Goal: Communication & Community: Answer question/provide support

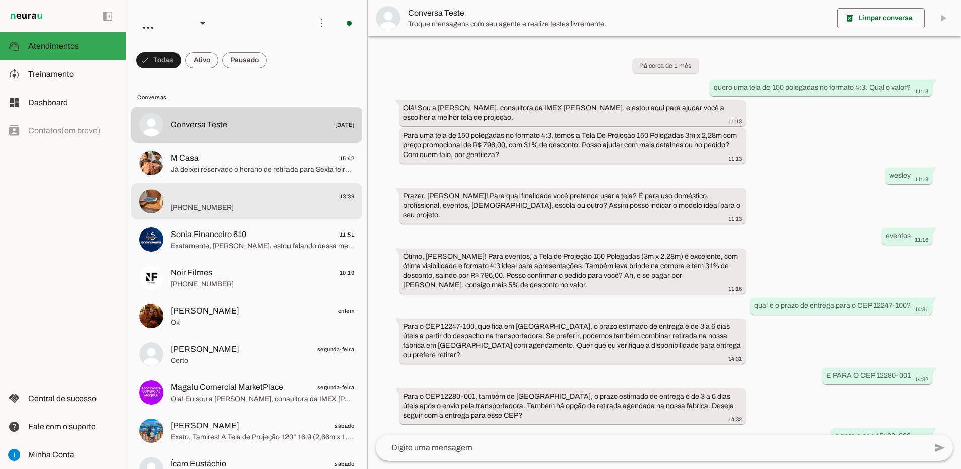
scroll to position [470, 0]
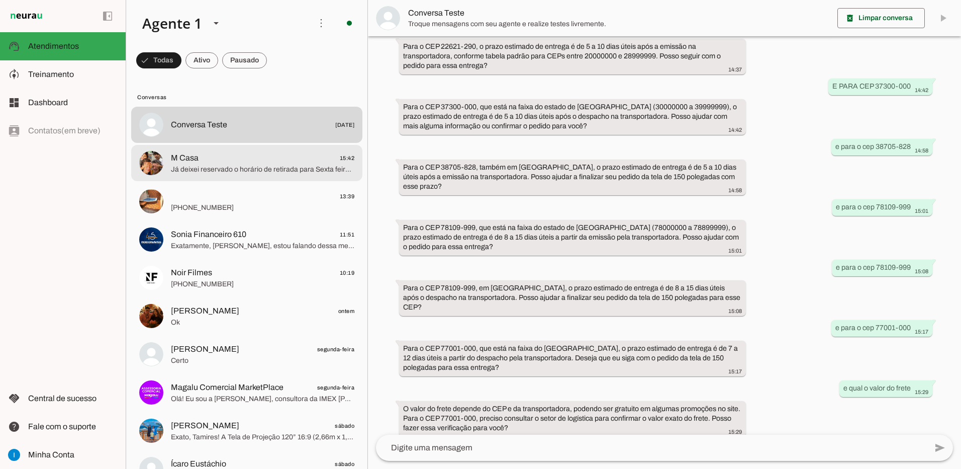
click at [260, 156] on span "M Casa 15:42" at bounding box center [262, 158] width 183 height 13
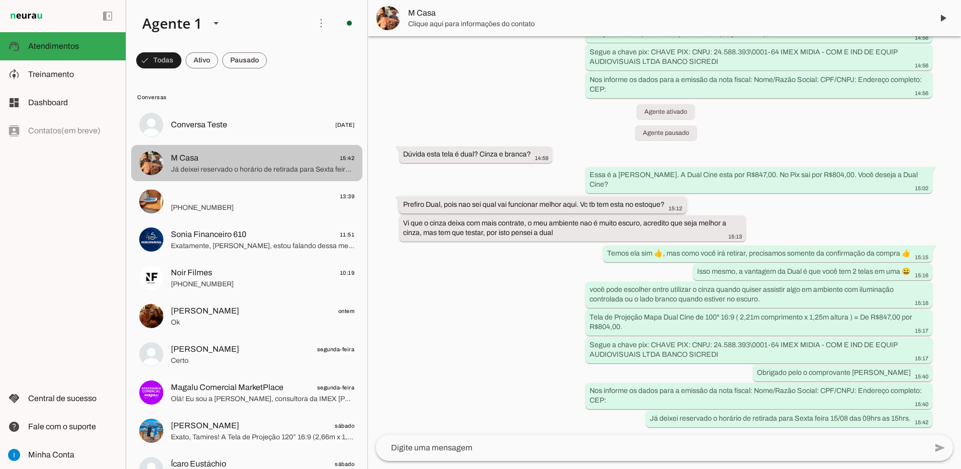
scroll to position [432, 0]
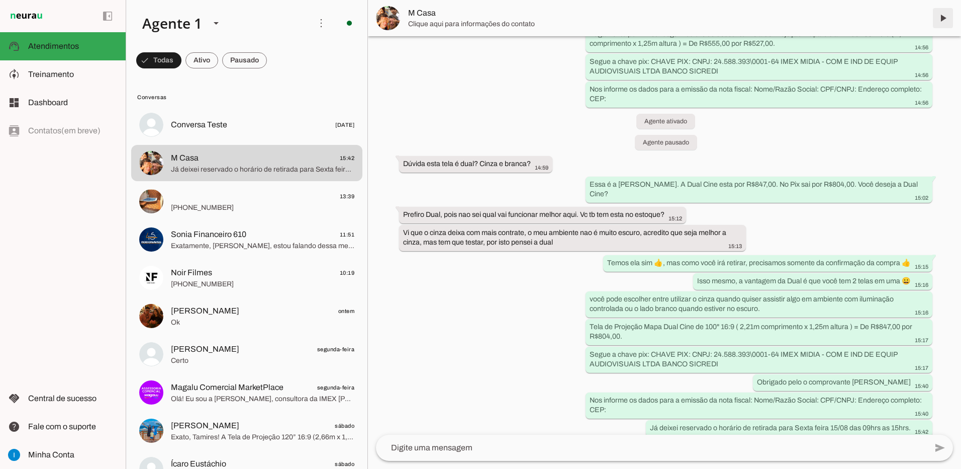
click at [946, 21] on span at bounding box center [943, 18] width 24 height 24
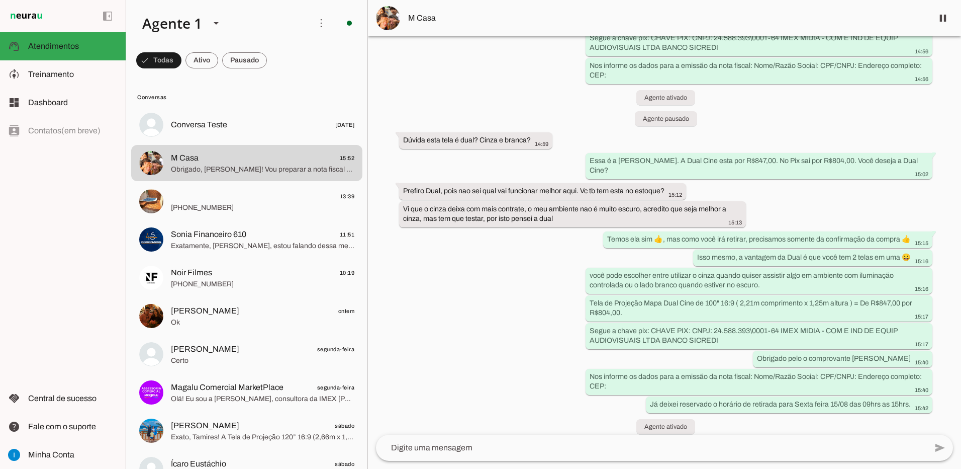
scroll to position [0, 0]
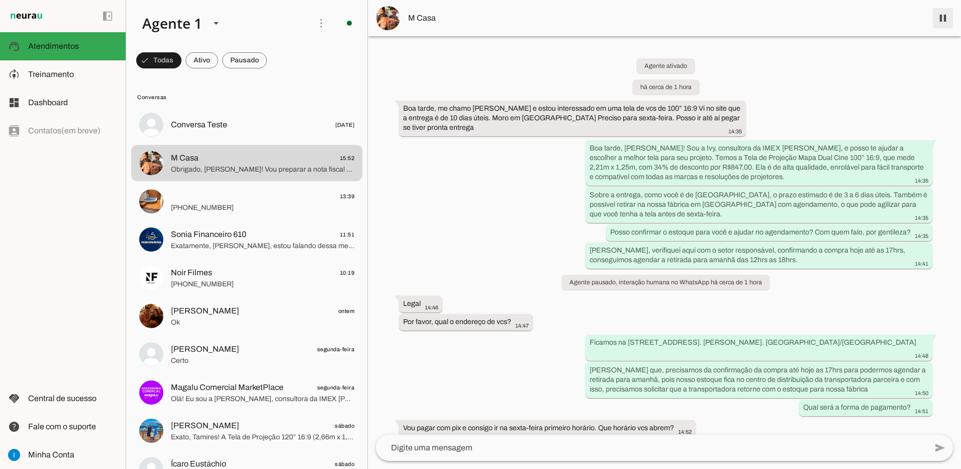
click at [941, 20] on span at bounding box center [943, 18] width 24 height 24
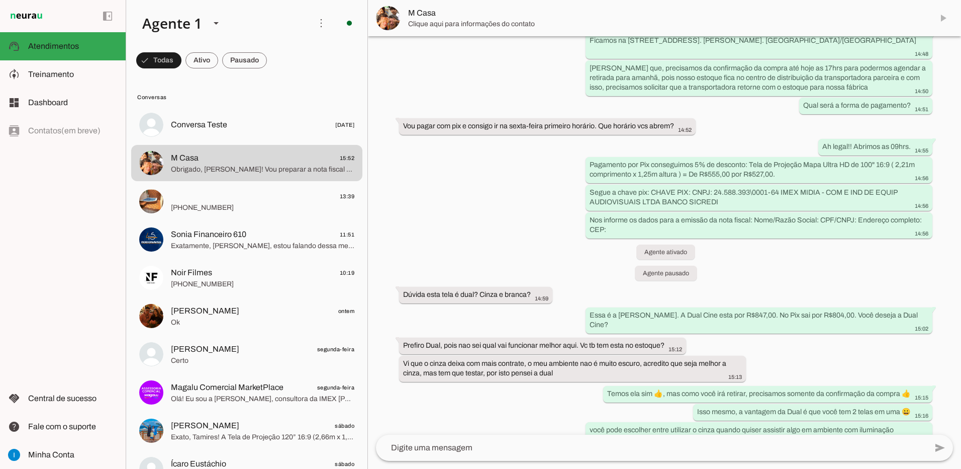
scroll to position [549, 0]
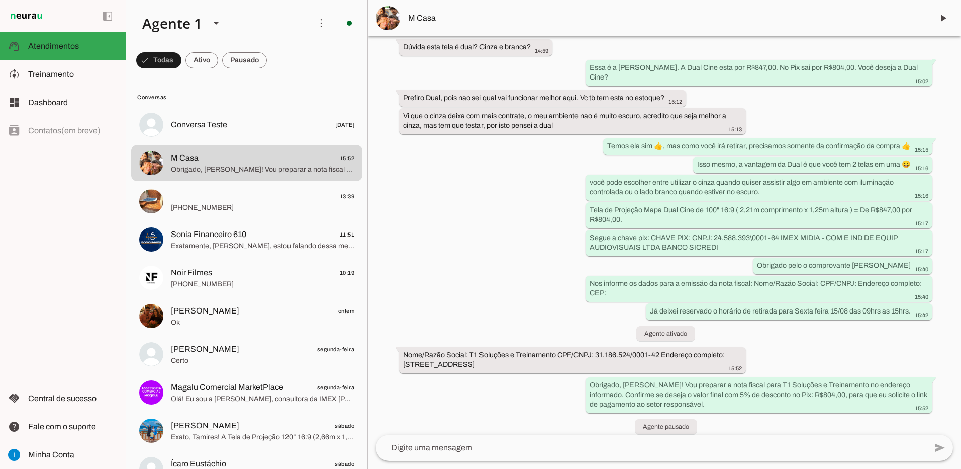
click at [597, 442] on textarea at bounding box center [651, 447] width 551 height 12
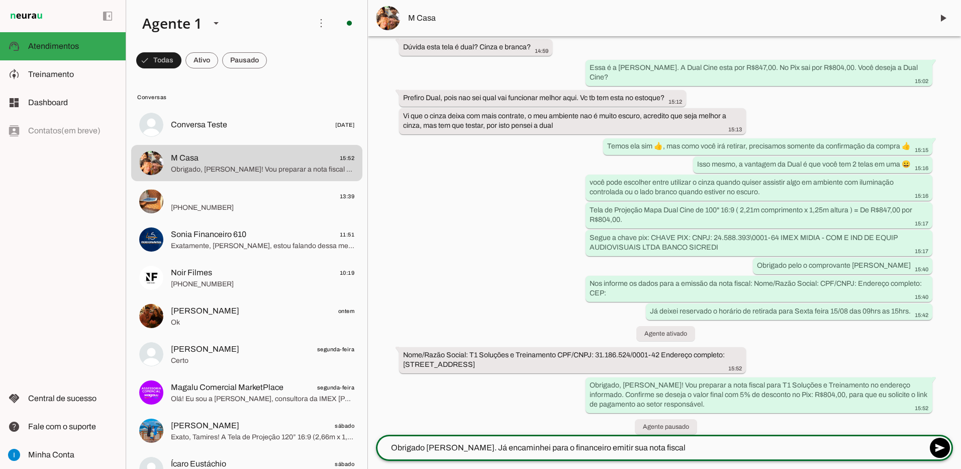
type textarea "Obrigado [PERSON_NAME]. Já encaminhei para o financeiro emitir sua nota fiscal."
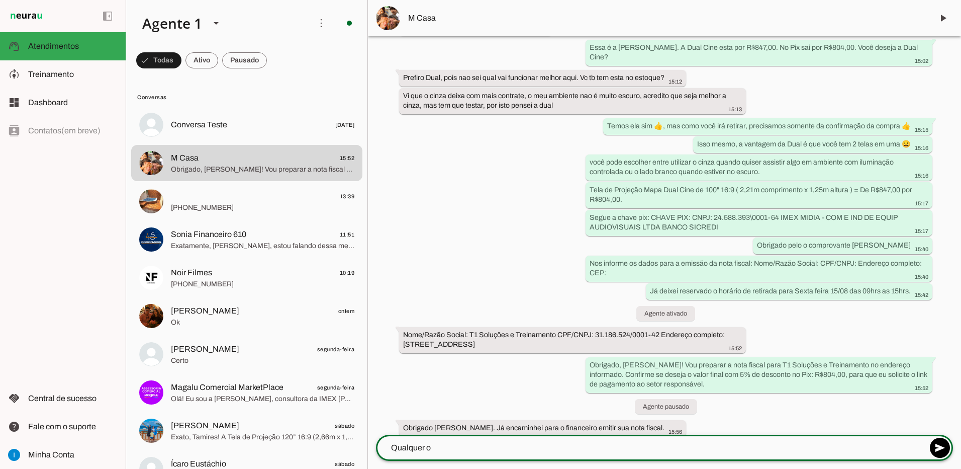
scroll to position [569, 0]
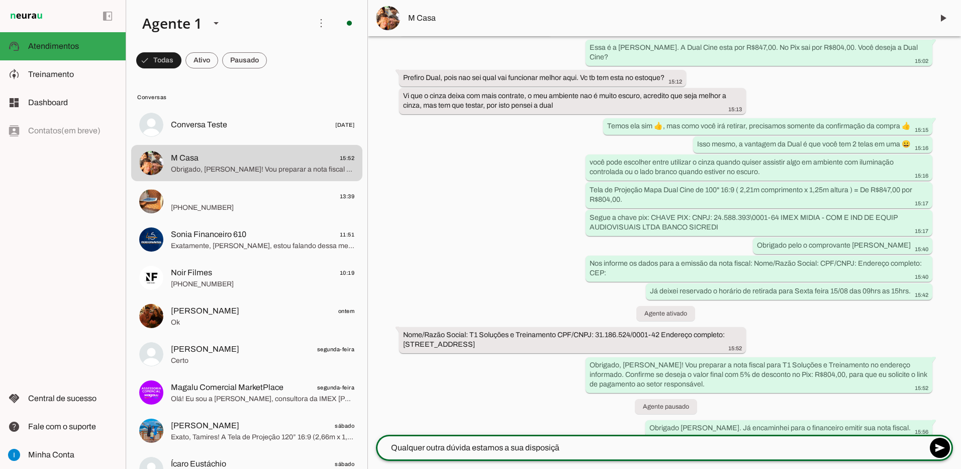
type textarea "Qualquer outra dúvida estamos a sua disposição"
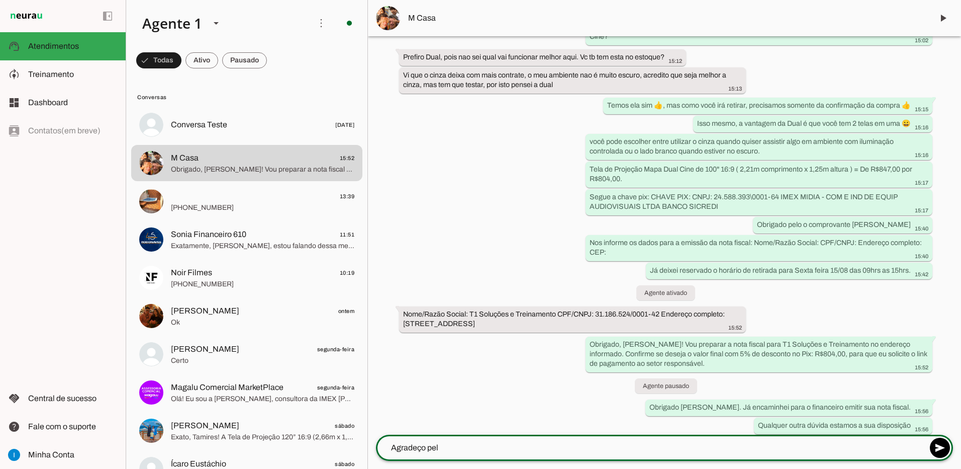
scroll to position [587, 0]
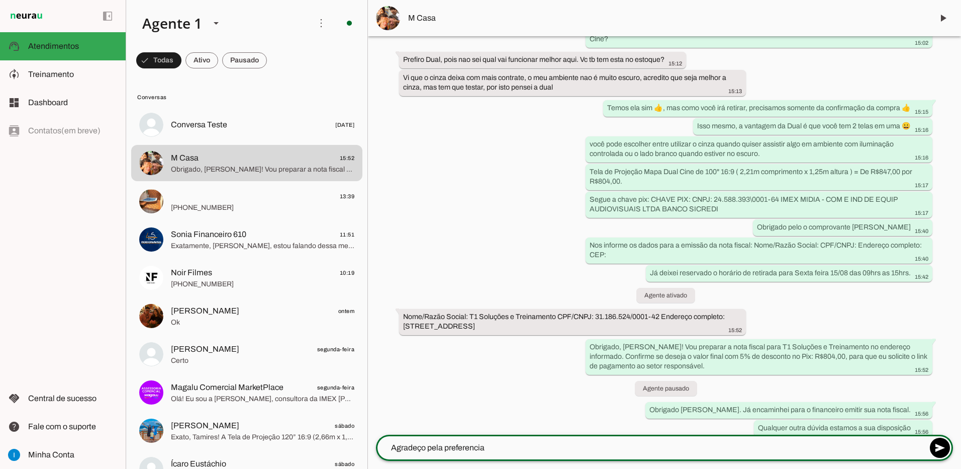
type textarea "Agradeço pela preferencia"
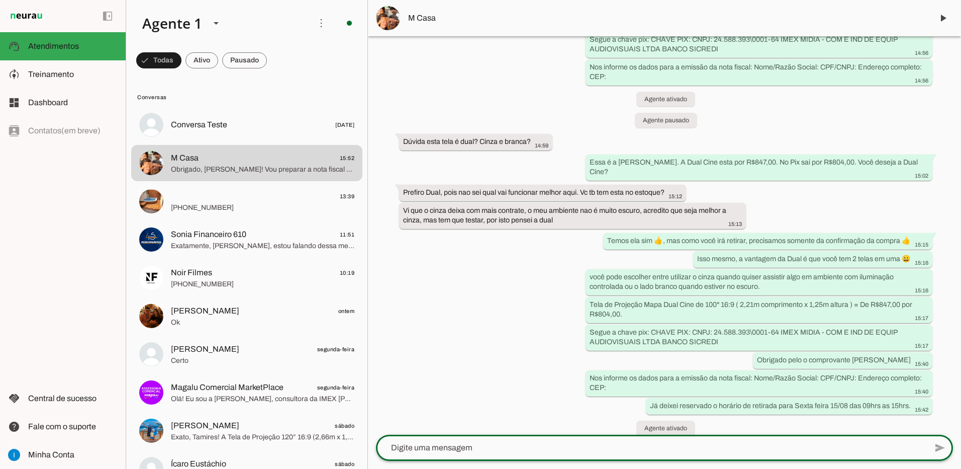
scroll to position [605, 0]
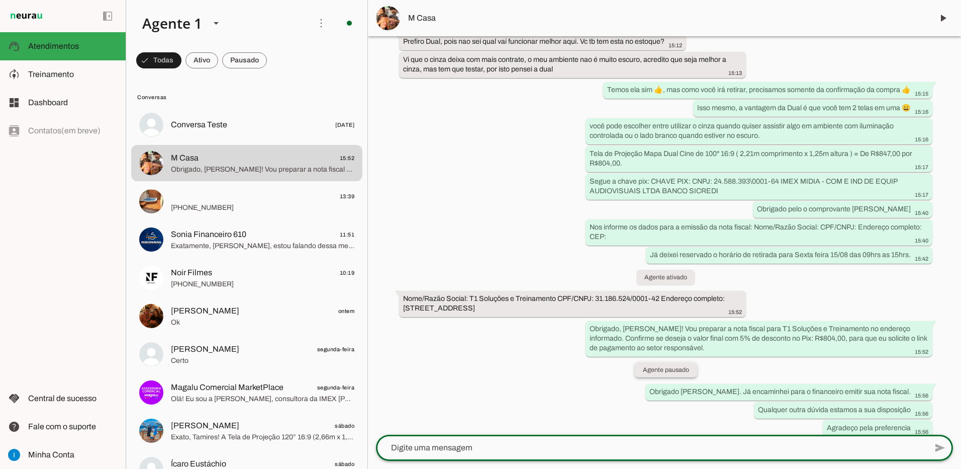
click at [0, 0] on slot "Agente pausado" at bounding box center [0, 0] width 0 height 0
